Goal: Task Accomplishment & Management: Complete application form

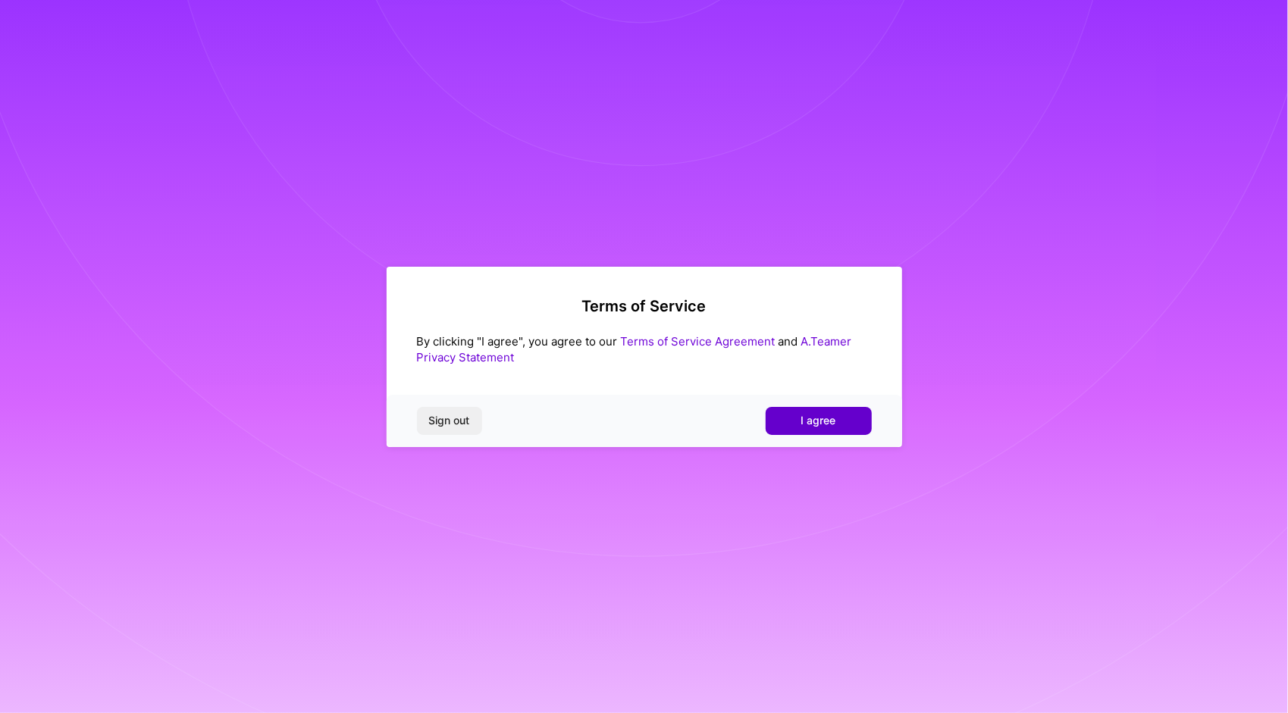
click at [839, 417] on button "I agree" at bounding box center [819, 420] width 106 height 27
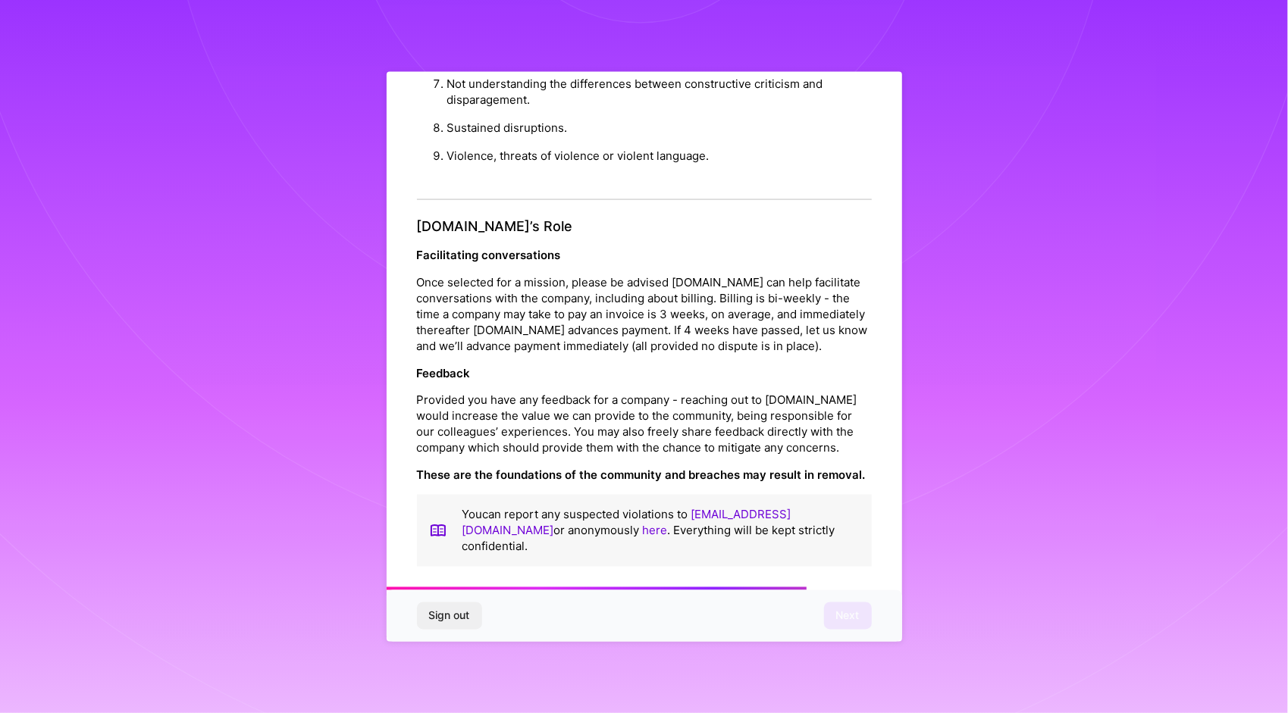
scroll to position [1619, 0]
click at [857, 608] on button "Next" at bounding box center [848, 616] width 48 height 27
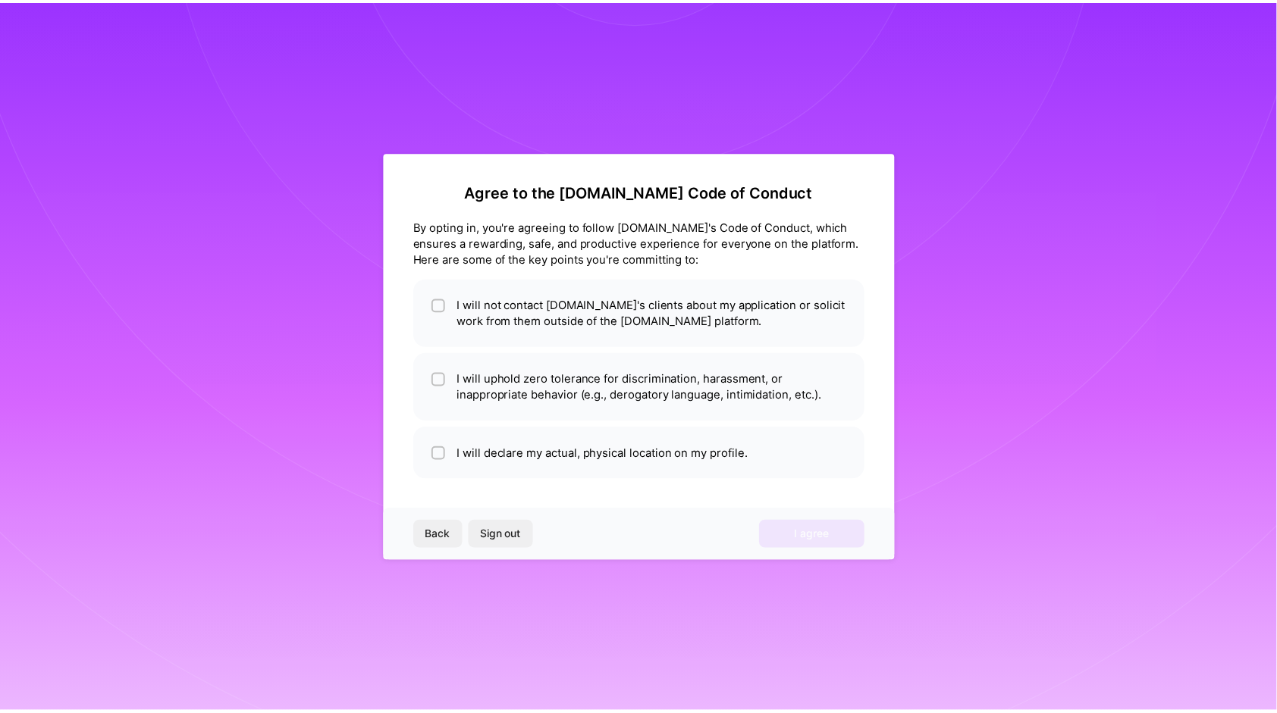
scroll to position [0, 0]
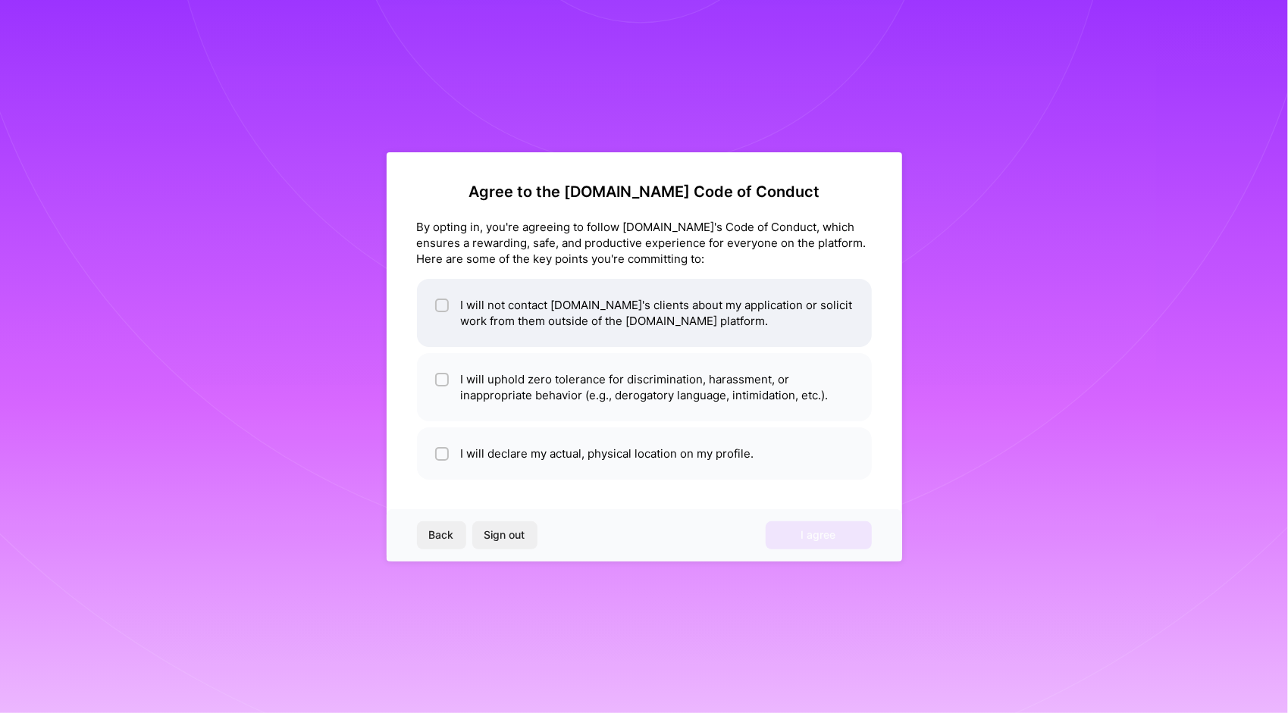
click at [575, 323] on li "I will not contact [DOMAIN_NAME]'s clients about my application or solicit work…" at bounding box center [644, 313] width 455 height 68
checkbox input "true"
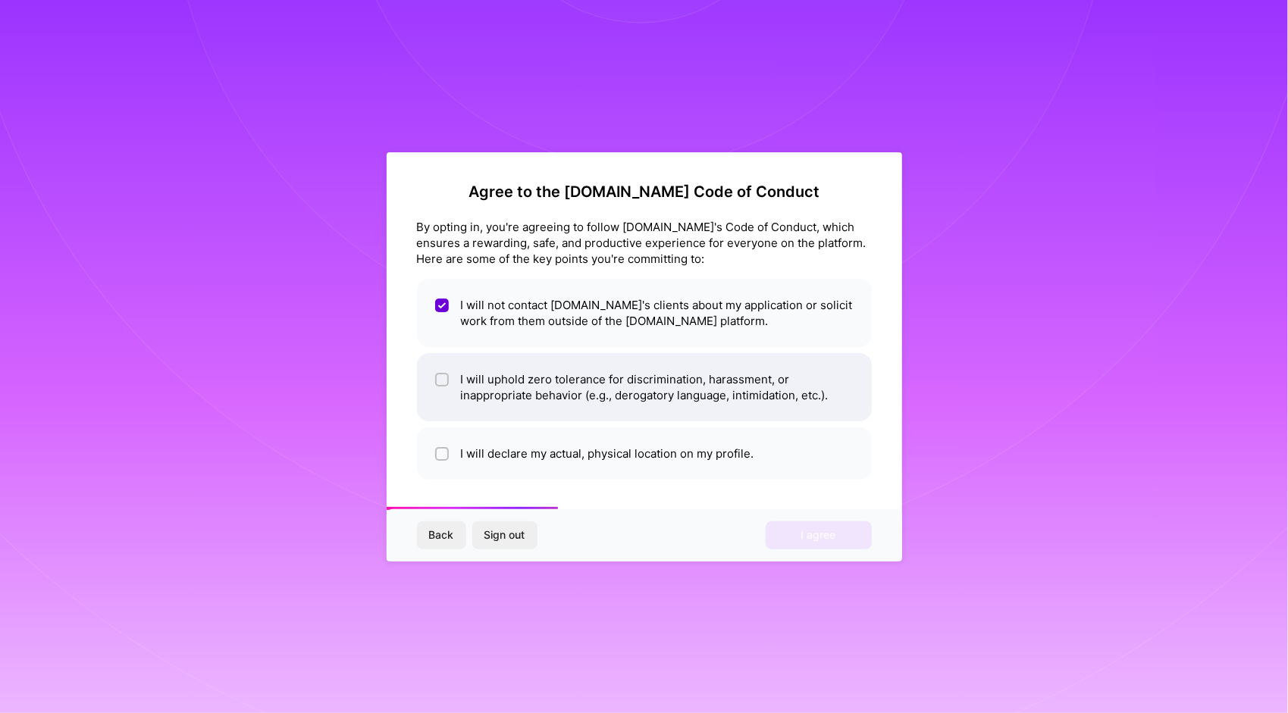
click at [578, 381] on li "I will uphold zero tolerance for discrimination, harassment, or inappropriate b…" at bounding box center [644, 387] width 455 height 68
checkbox input "true"
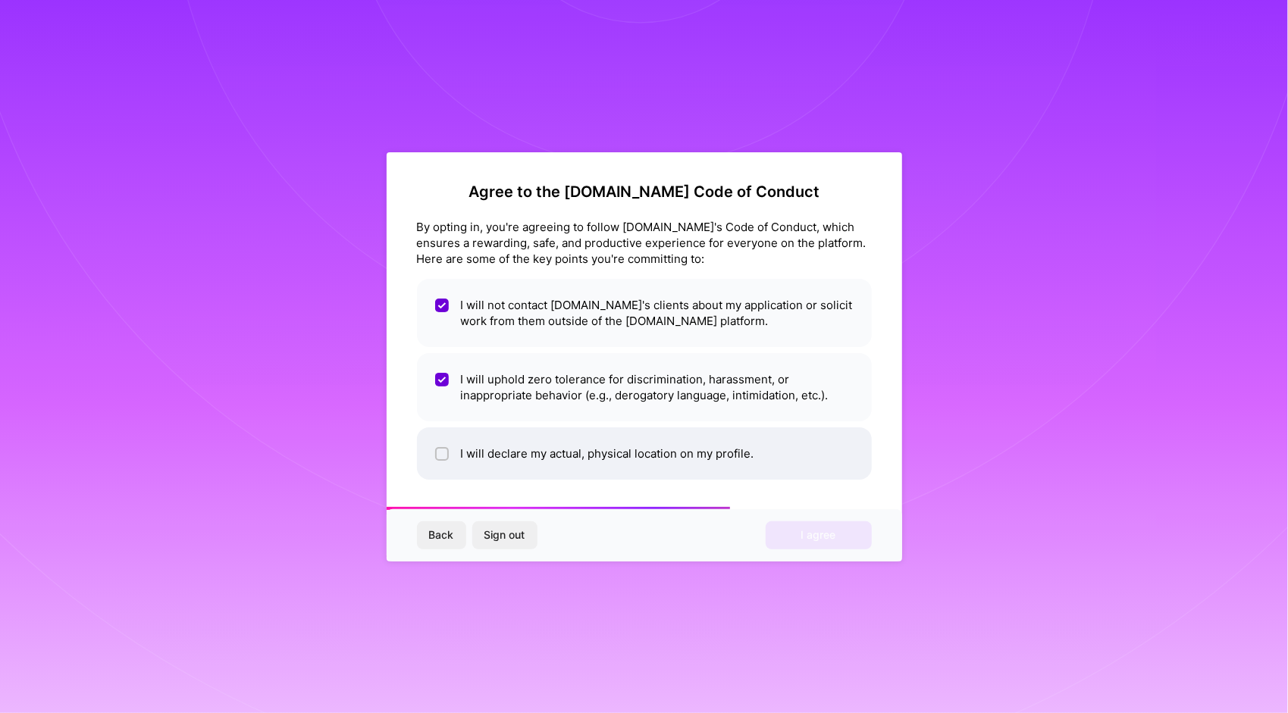
click at [575, 450] on li "I will declare my actual, physical location on my profile." at bounding box center [644, 454] width 455 height 52
checkbox input "true"
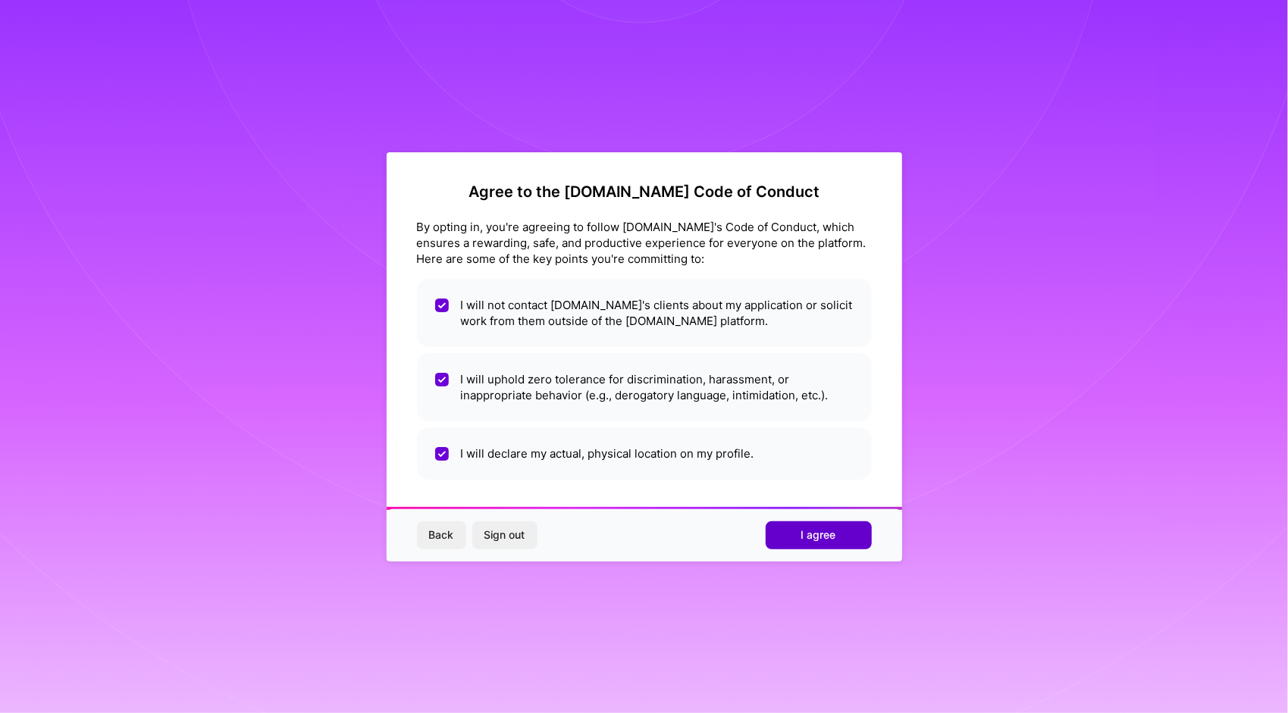
click at [795, 543] on button "I agree" at bounding box center [819, 535] width 106 height 27
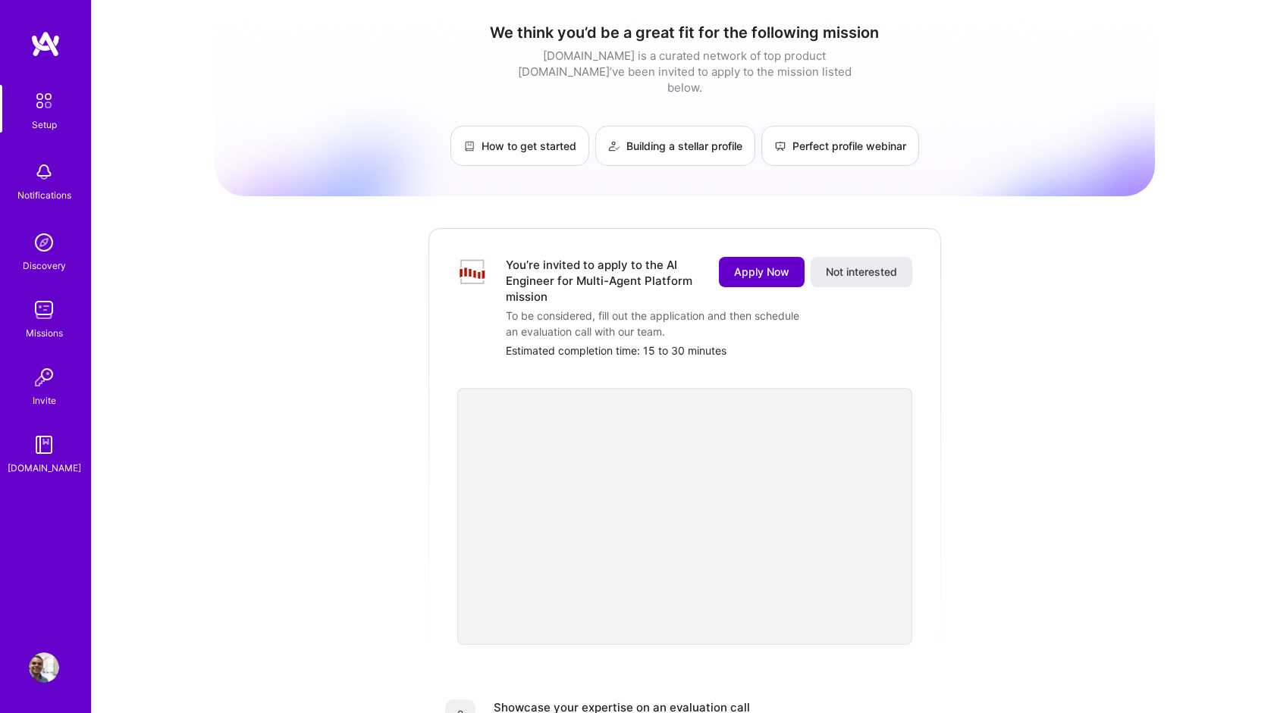
click at [766, 265] on span "Apply Now" at bounding box center [761, 272] width 55 height 15
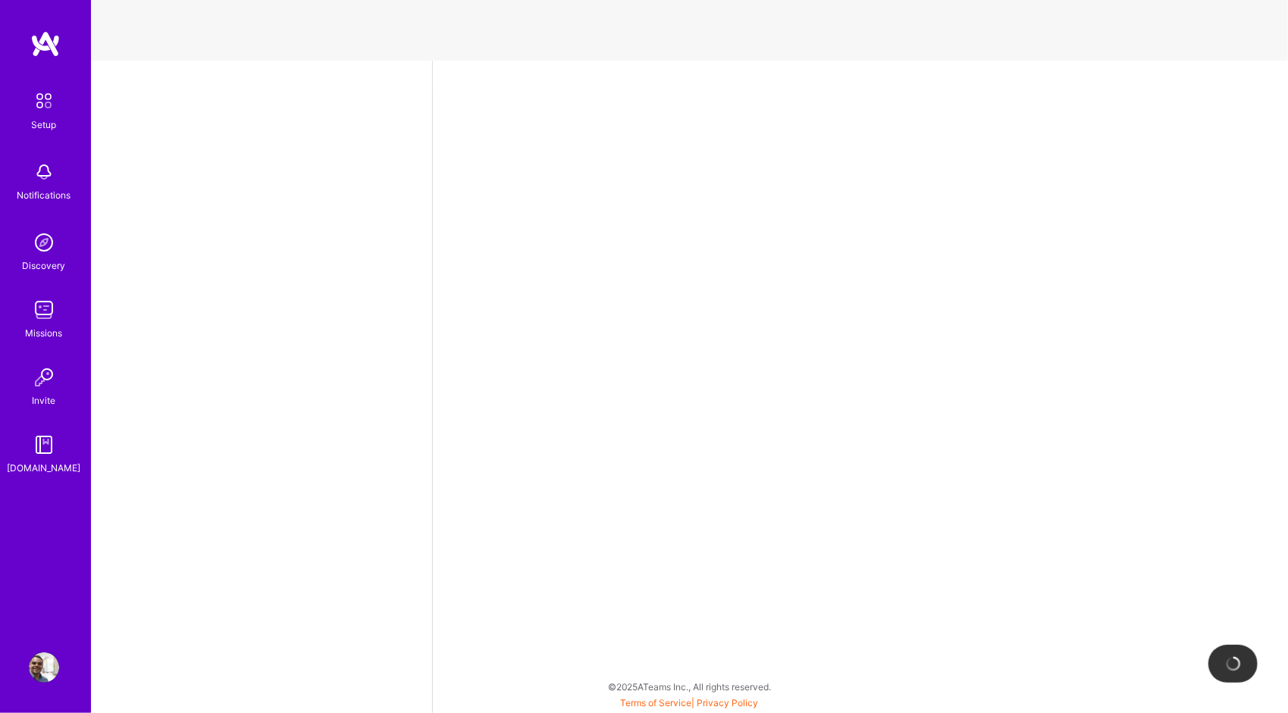
select select "US"
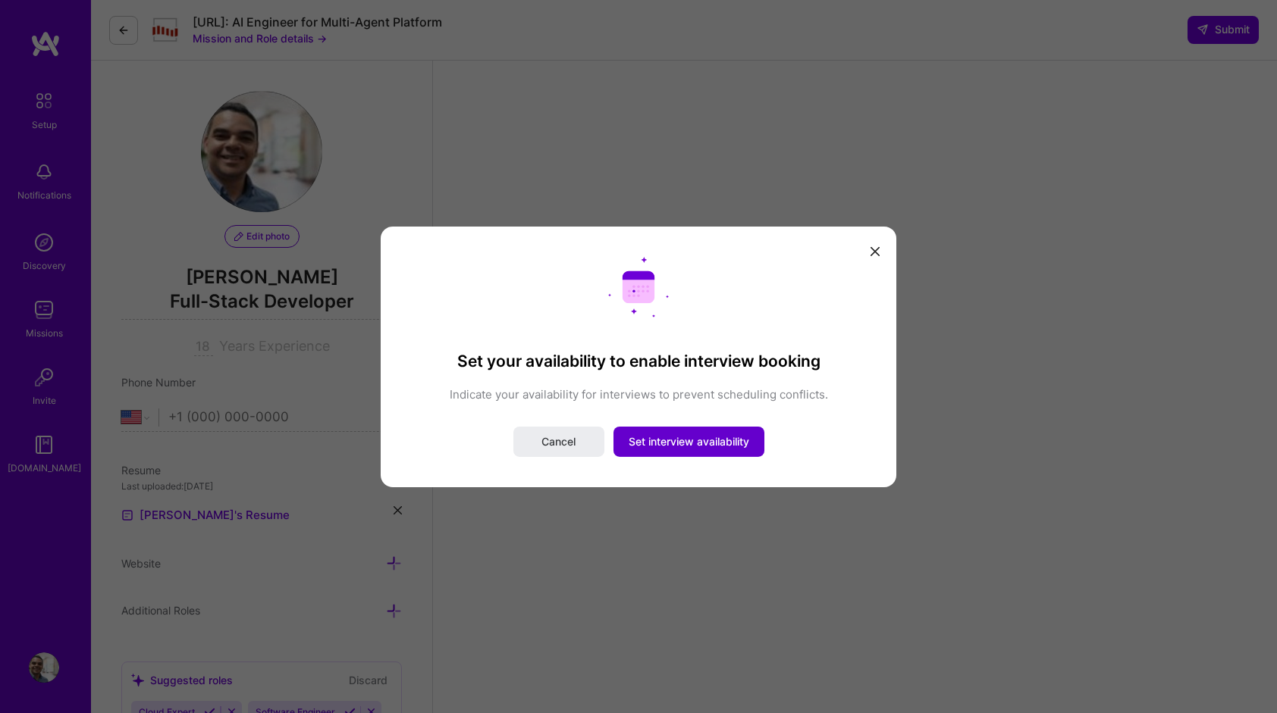
click at [653, 446] on span "Set interview availability" at bounding box center [689, 441] width 121 height 15
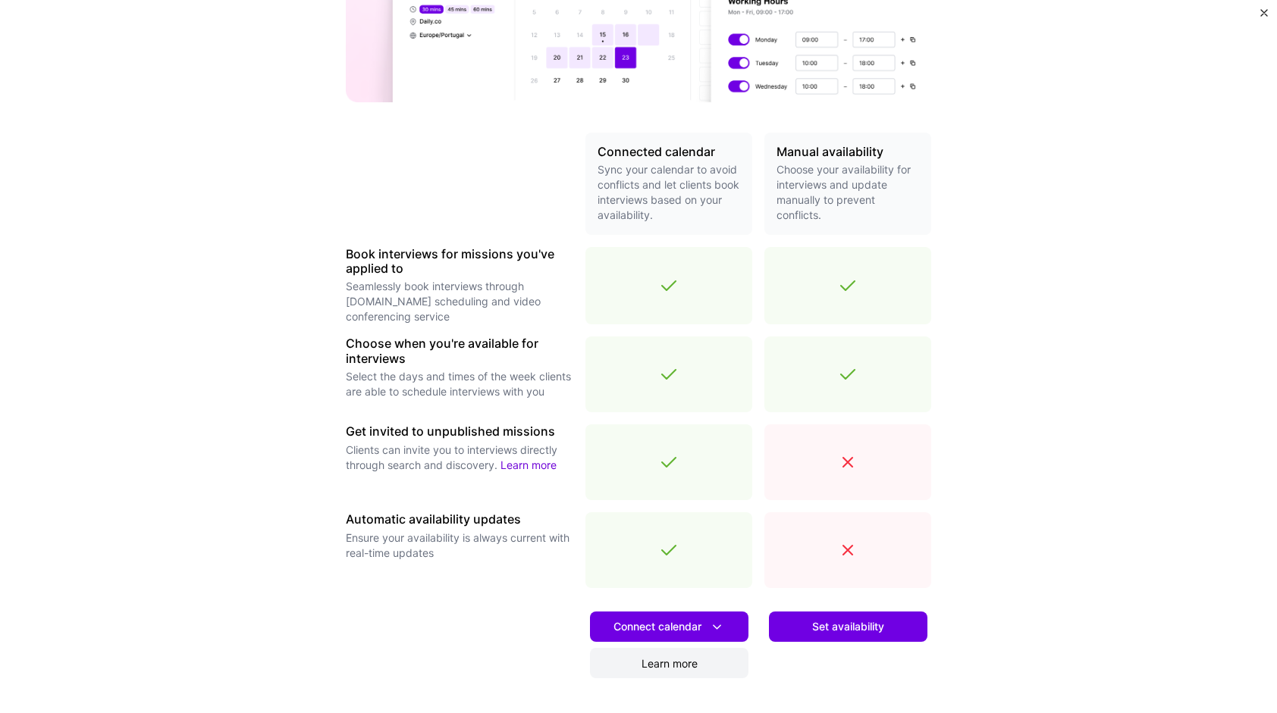
scroll to position [243, 0]
click at [873, 632] on span "Set availability" at bounding box center [848, 626] width 72 height 15
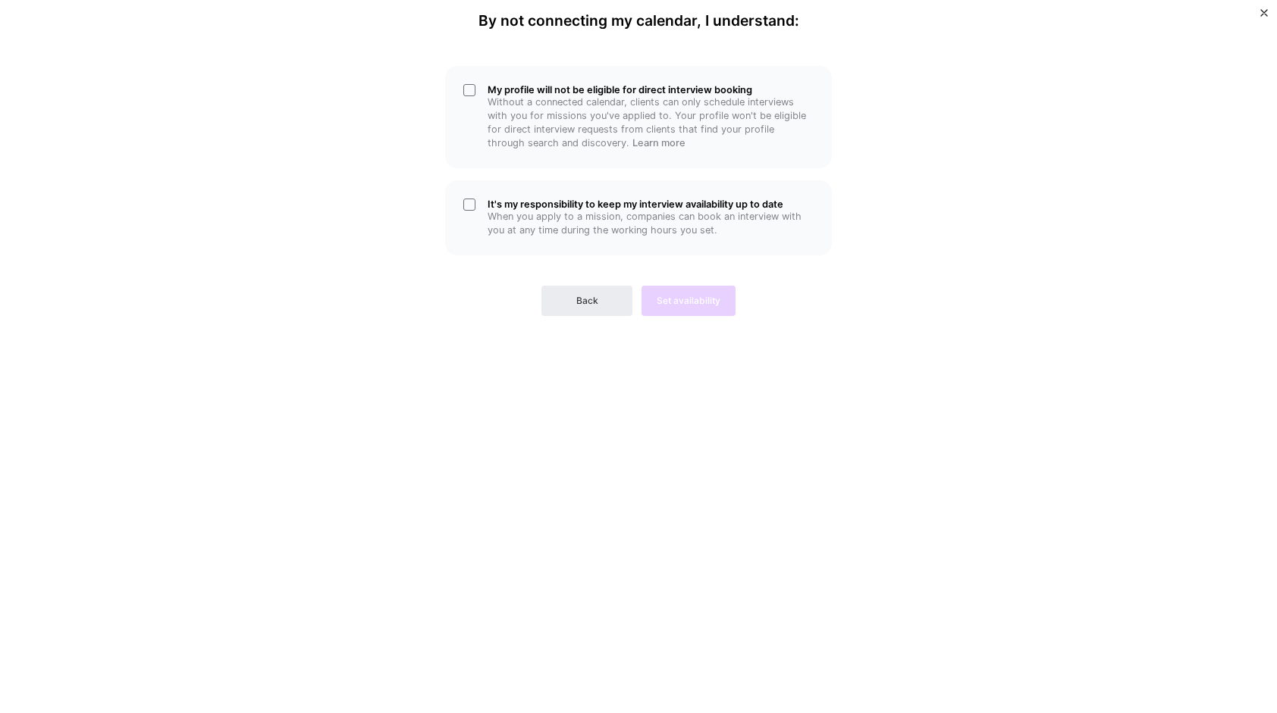
scroll to position [0, 0]
click at [480, 86] on div "My profile will not be eligible for direct interview booking Without a connecte…" at bounding box center [638, 117] width 387 height 102
click at [480, 196] on div "It's my responsibility to keep my interview availability up to date When you ap…" at bounding box center [638, 217] width 387 height 75
